Goal: Ask a question

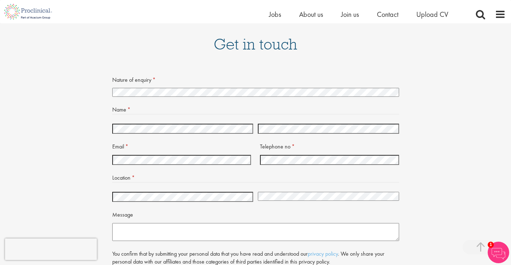
scroll to position [1011, 0]
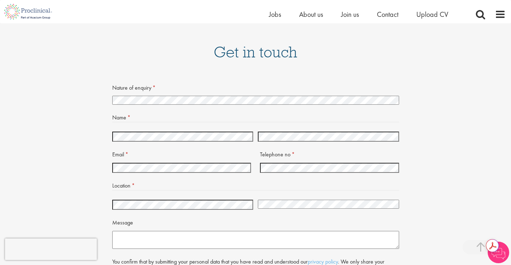
click at [399, 96] on select "I'm looking for a new job I need help staffing a vacancy or project at my compa…" at bounding box center [255, 100] width 287 height 9
select select "Other"
click at [112, 96] on select "I'm looking for a new job I need help staffing a vacancy or project at my compa…" at bounding box center [255, 100] width 287 height 9
select select "United States"
click at [208, 231] on textarea "Message" at bounding box center [255, 240] width 287 height 18
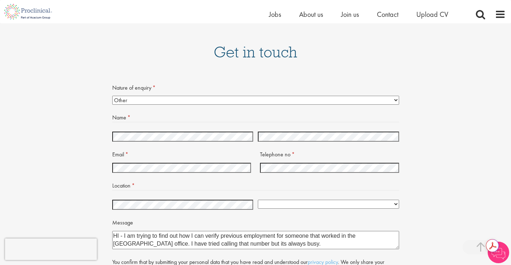
type textarea "HI - I am trying to find out how I can verify previous employment for someone t…"
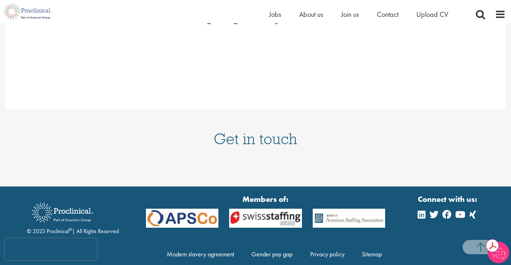
scroll to position [918, 0]
